Goal: Book appointment/travel/reservation

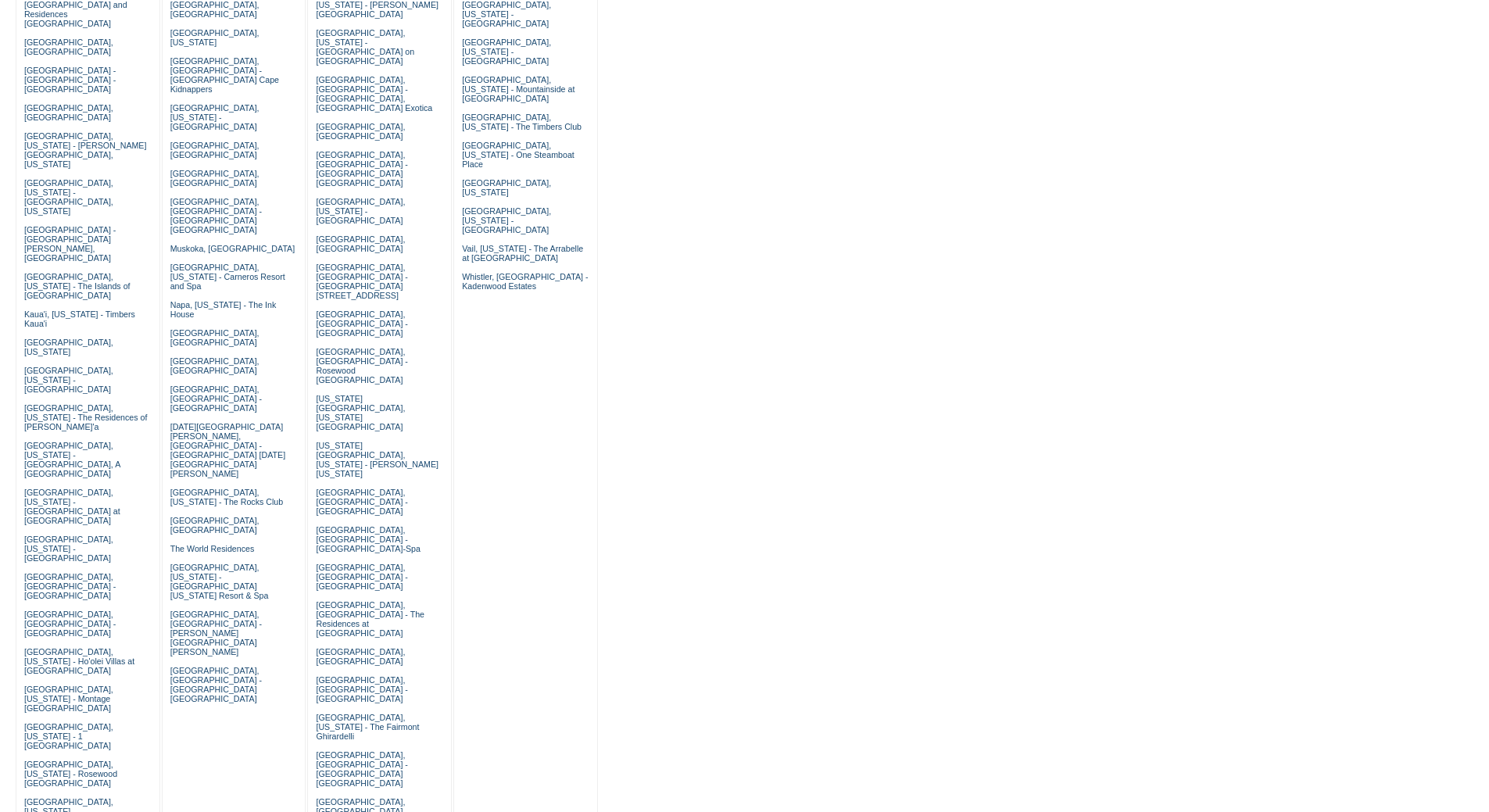
scroll to position [313, 0]
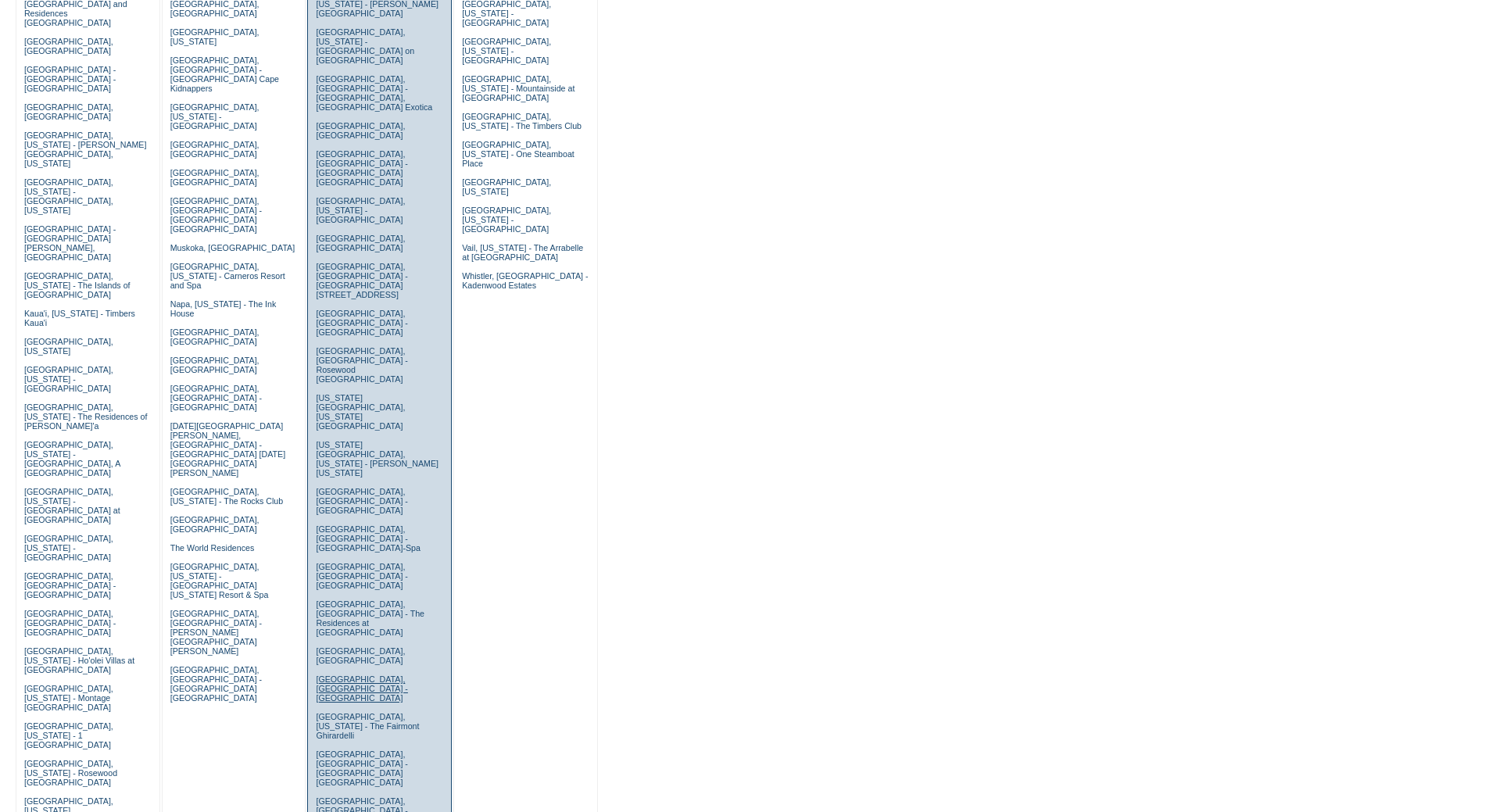
click at [344, 674] on link "Rome, Italy - Hotel De La Ville" at bounding box center [362, 688] width 92 height 28
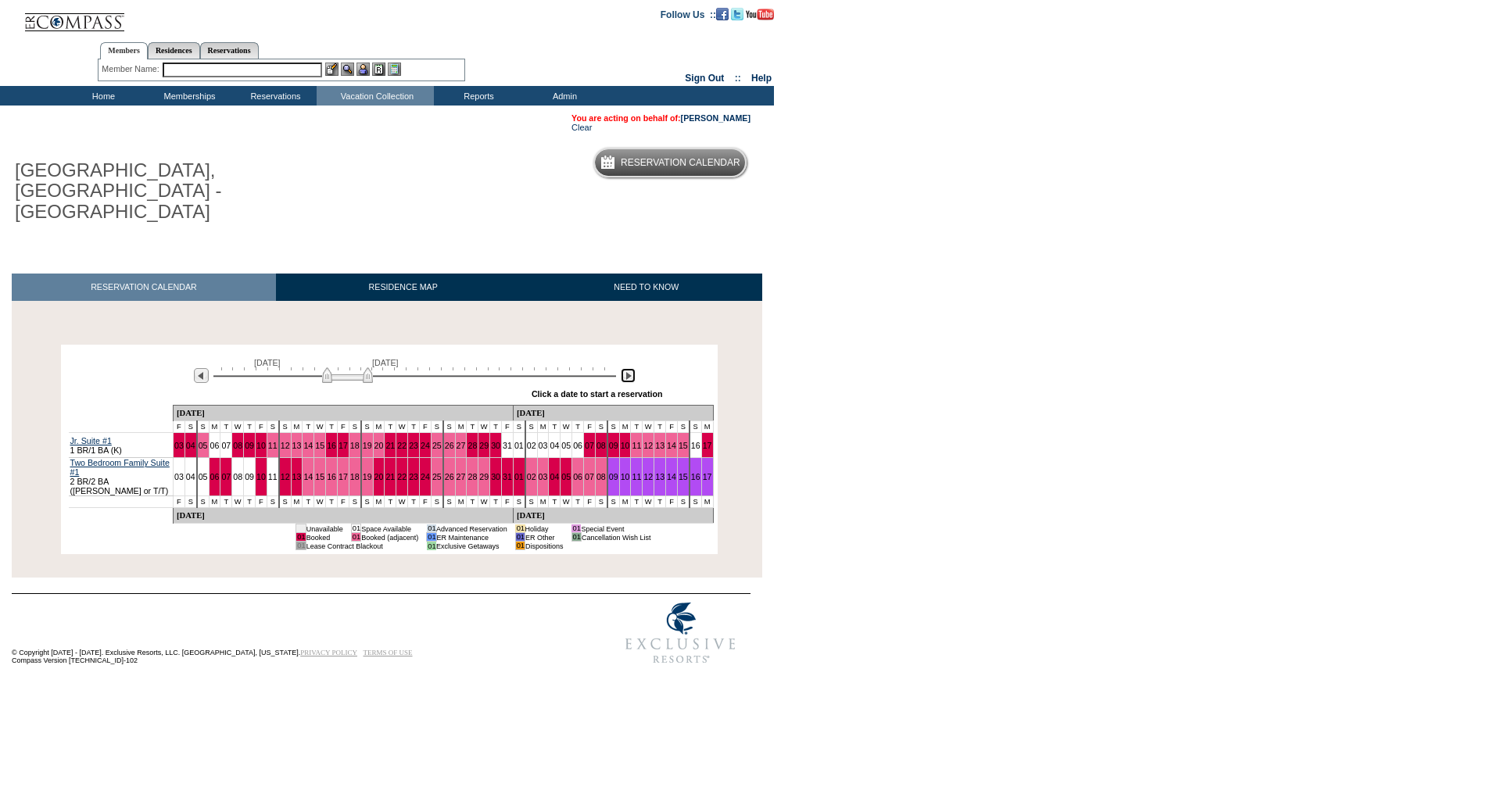
click at [622, 368] on img at bounding box center [628, 376] width 15 height 15
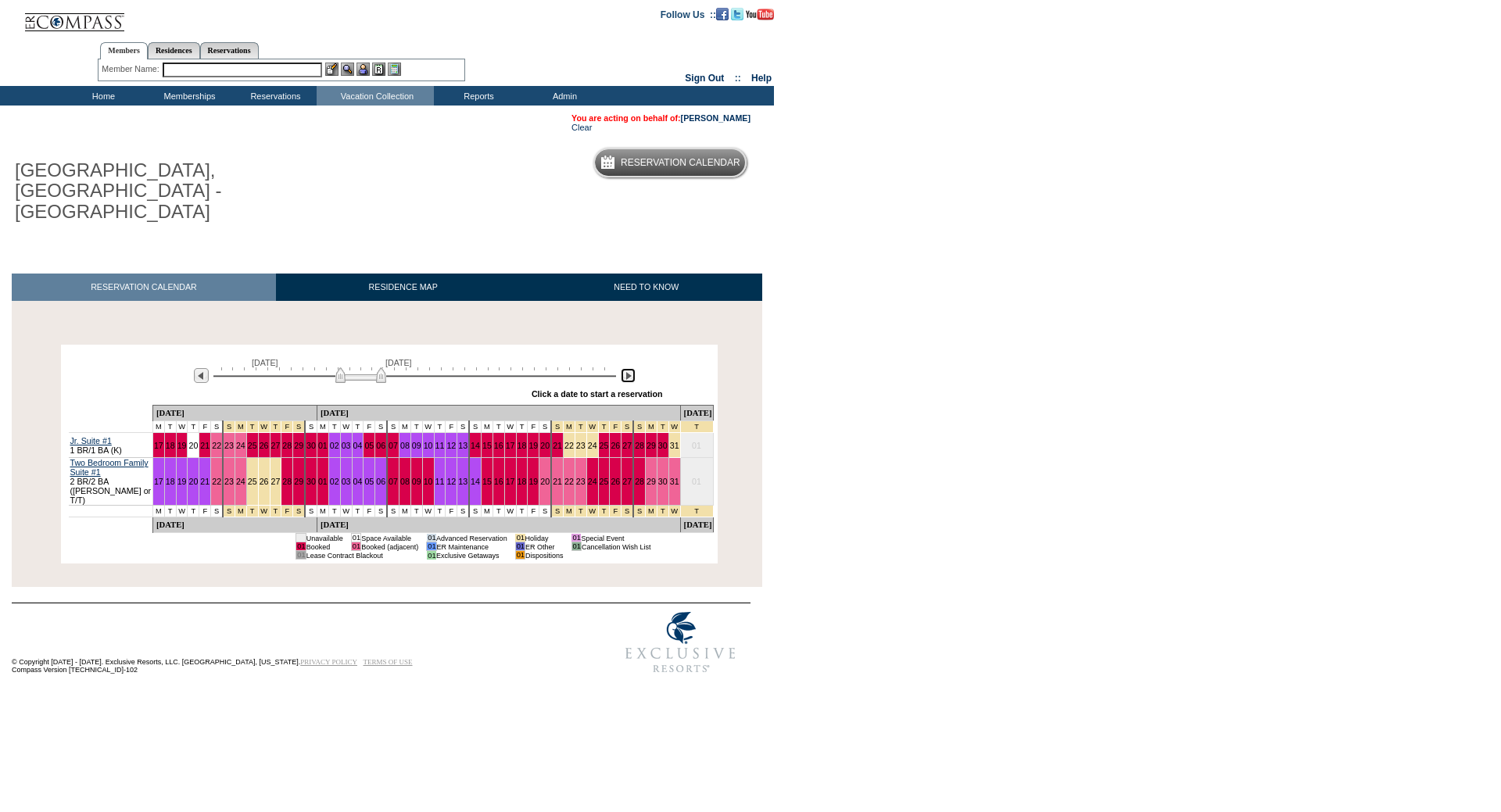
click at [622, 368] on img at bounding box center [628, 376] width 15 height 15
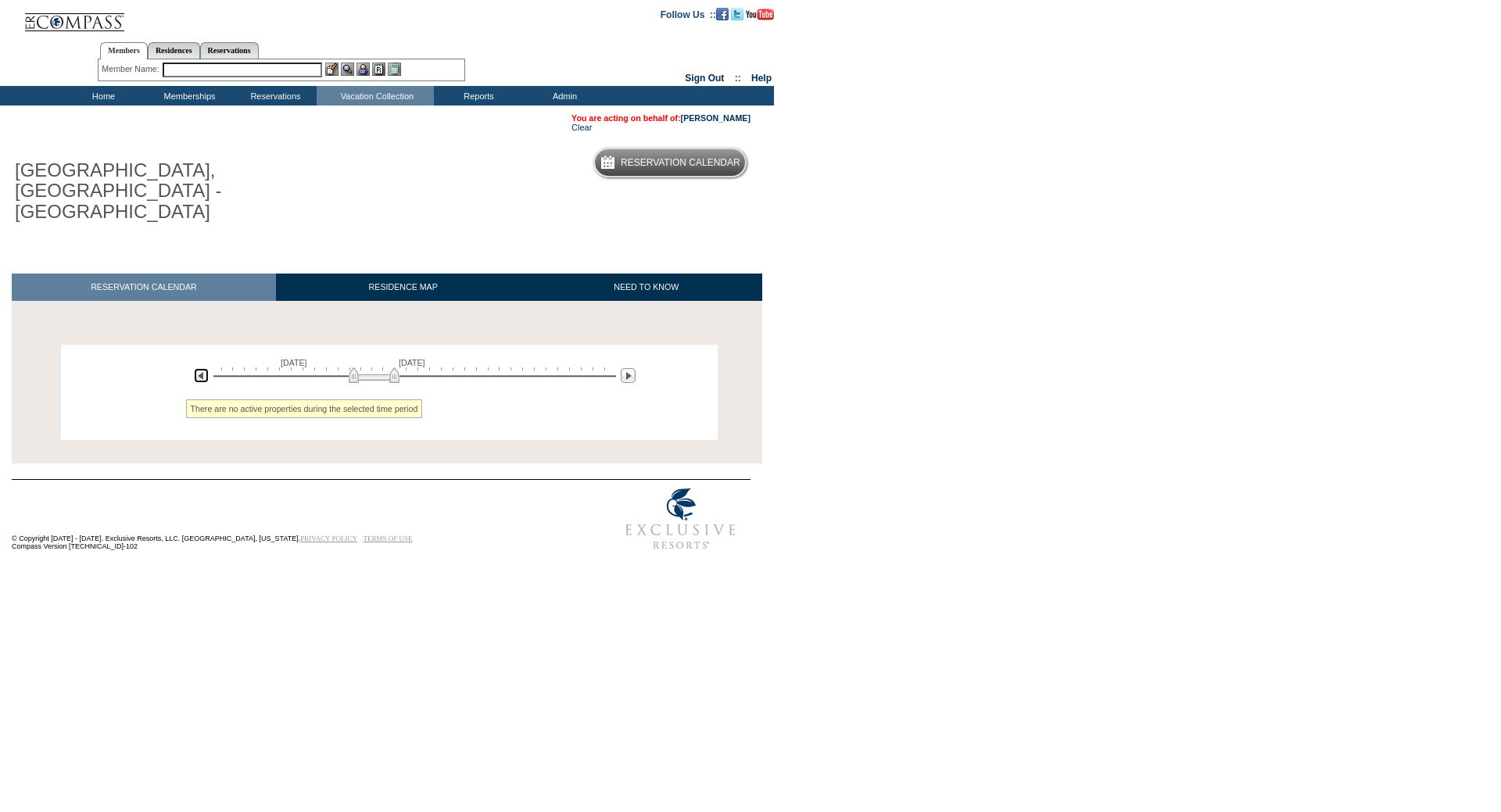
click at [199, 368] on img at bounding box center [201, 376] width 15 height 15
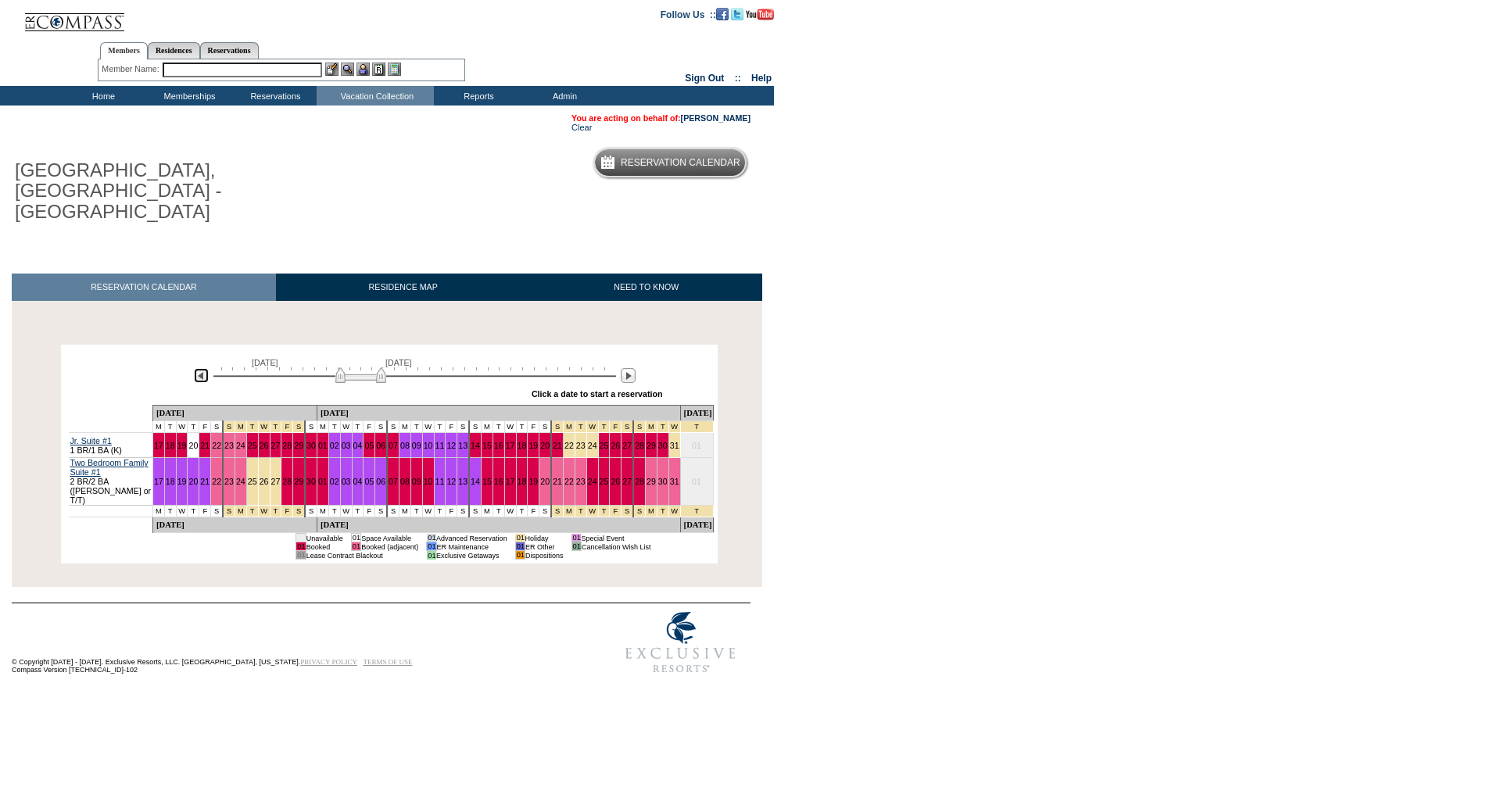
click at [199, 368] on img at bounding box center [201, 376] width 15 height 15
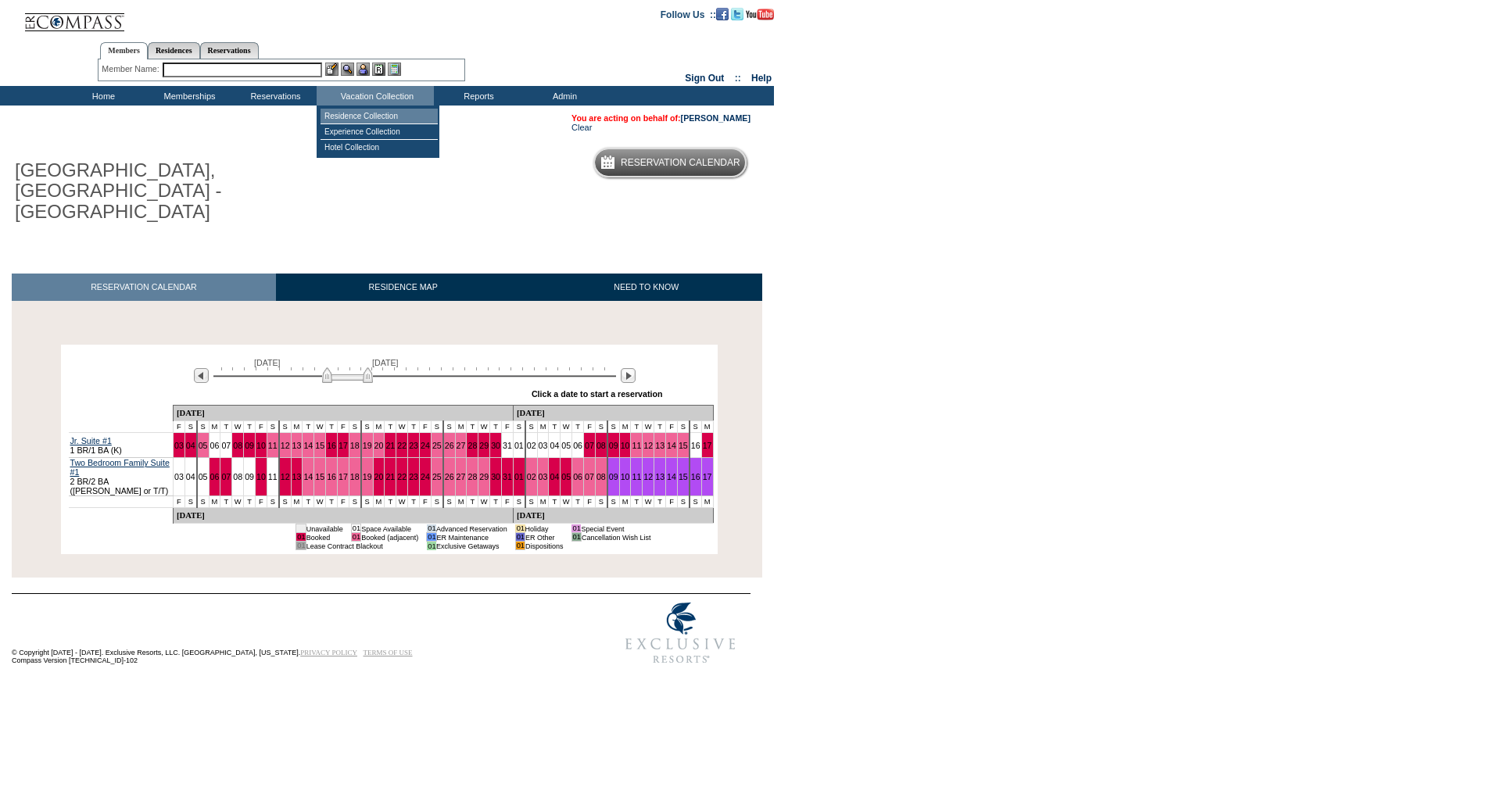
click at [347, 117] on td "Residence Collection" at bounding box center [379, 116] width 117 height 16
